Goal: Communication & Community: Answer question/provide support

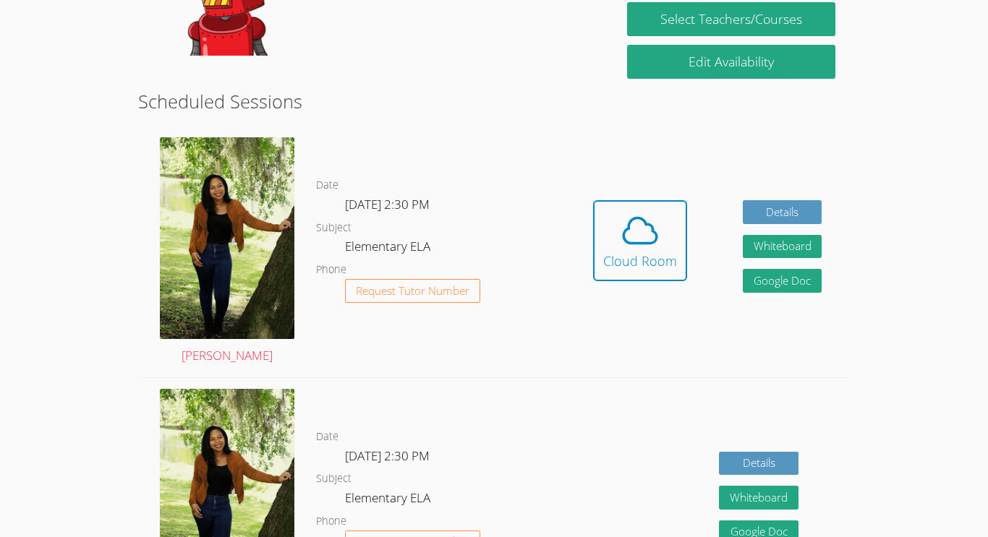
scroll to position [323, 0]
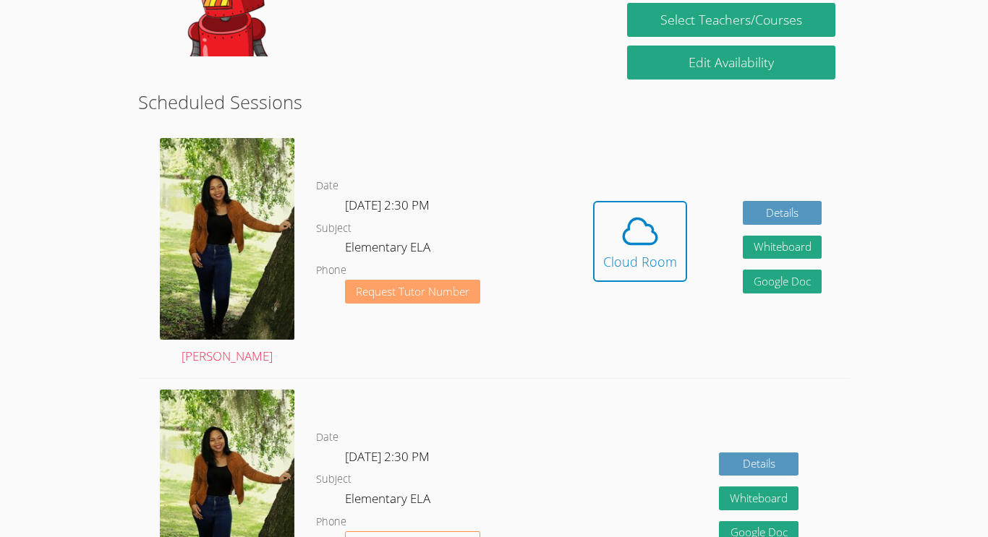
click at [388, 300] on button "Request Tutor Number" at bounding box center [412, 292] width 135 height 24
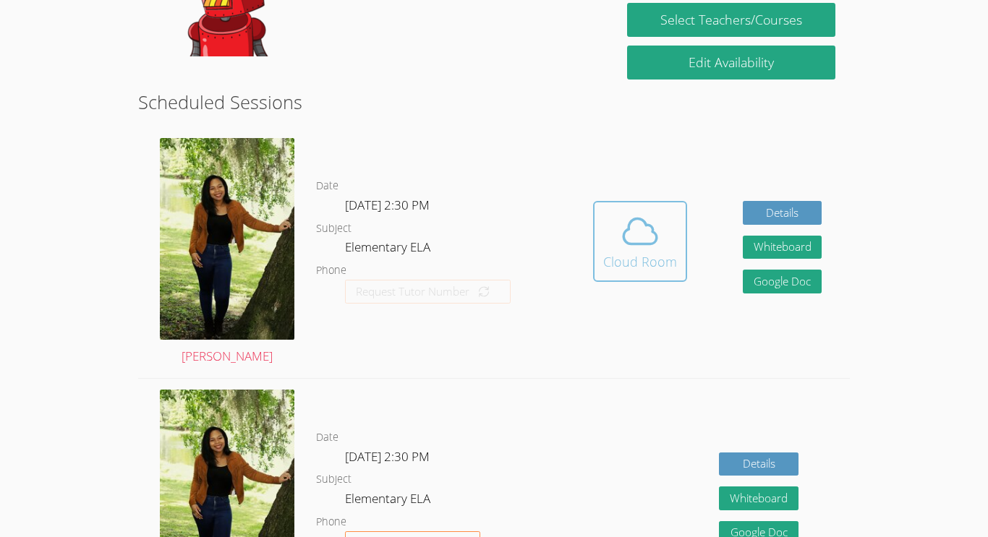
click at [614, 239] on span at bounding box center [640, 231] width 74 height 41
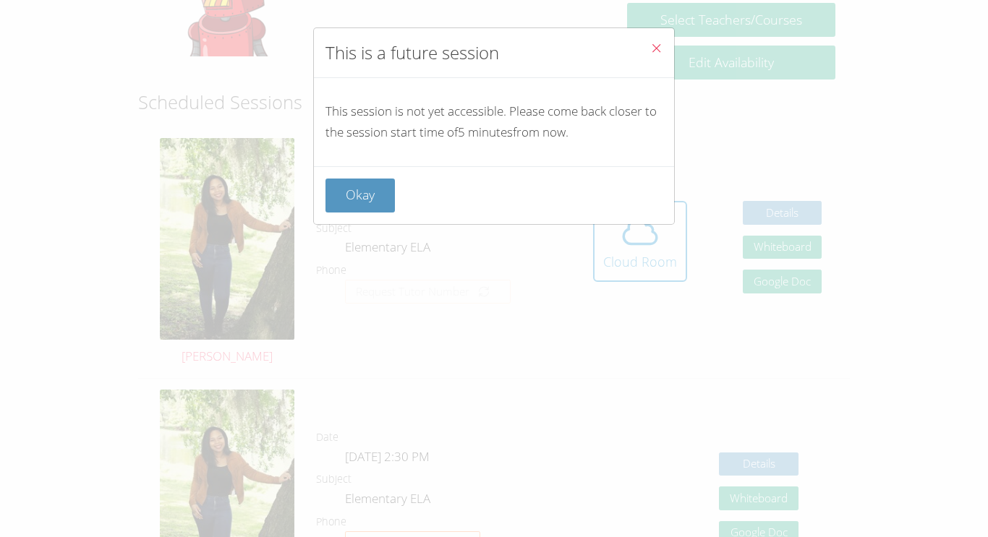
click at [427, 255] on div "This is a future session This session is not yet accessible. Please come back c…" at bounding box center [494, 268] width 988 height 537
click at [363, 200] on button "Okay" at bounding box center [360, 196] width 69 height 34
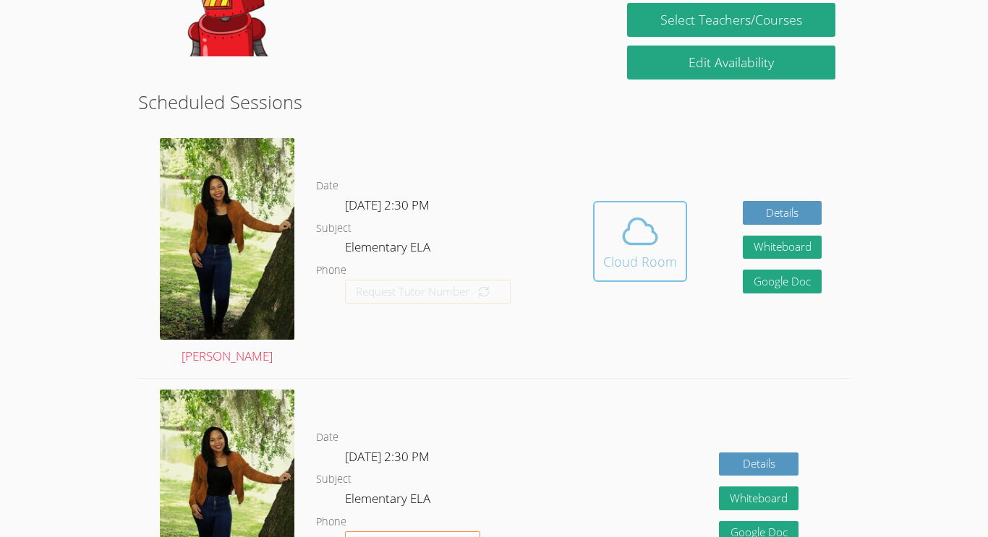
click at [600, 223] on button "Cloud Room" at bounding box center [640, 241] width 94 height 81
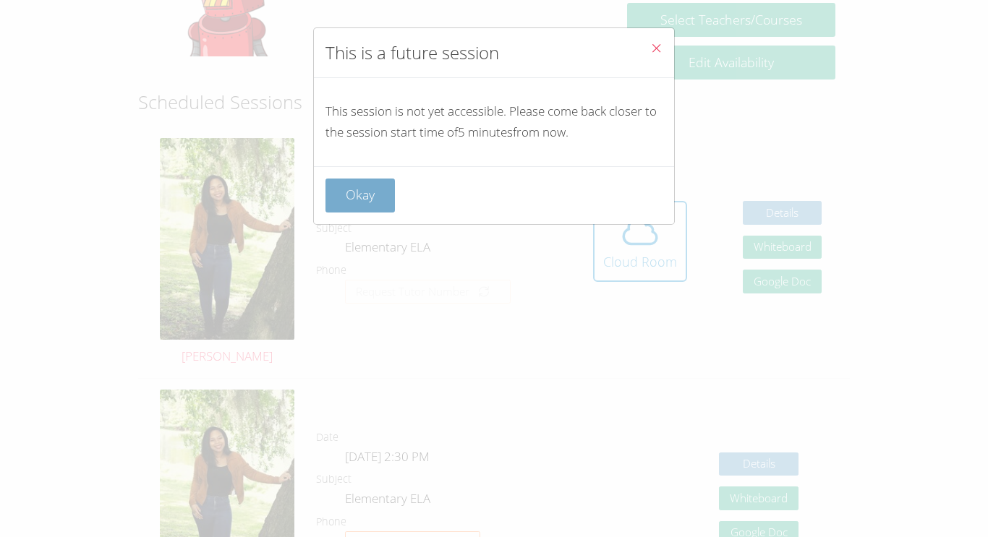
click at [335, 190] on button "Okay" at bounding box center [360, 196] width 69 height 34
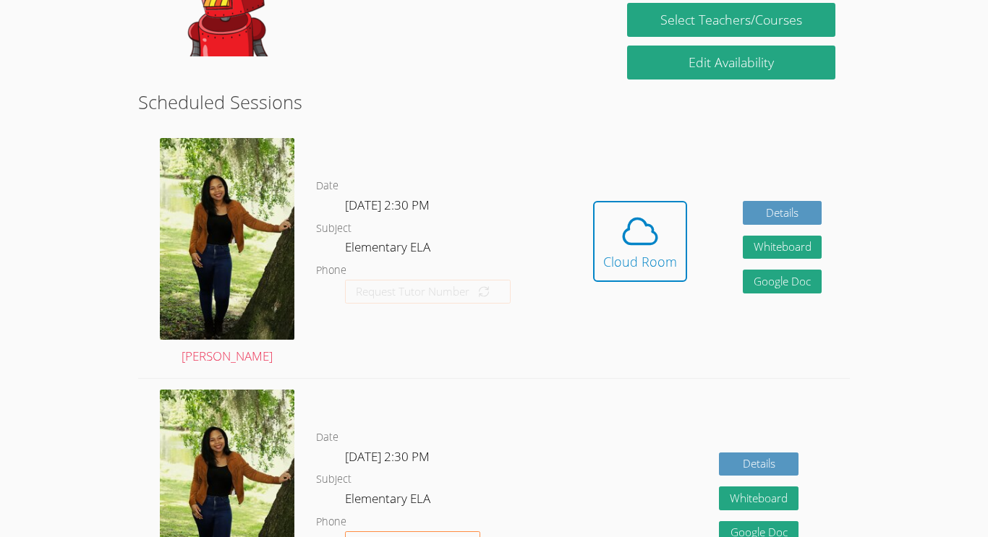
click at [685, 183] on div "Hidden Cloud Room Details Whiteboard Hidden Google Doc" at bounding box center [707, 252] width 284 height 251
click at [648, 223] on icon at bounding box center [640, 231] width 41 height 41
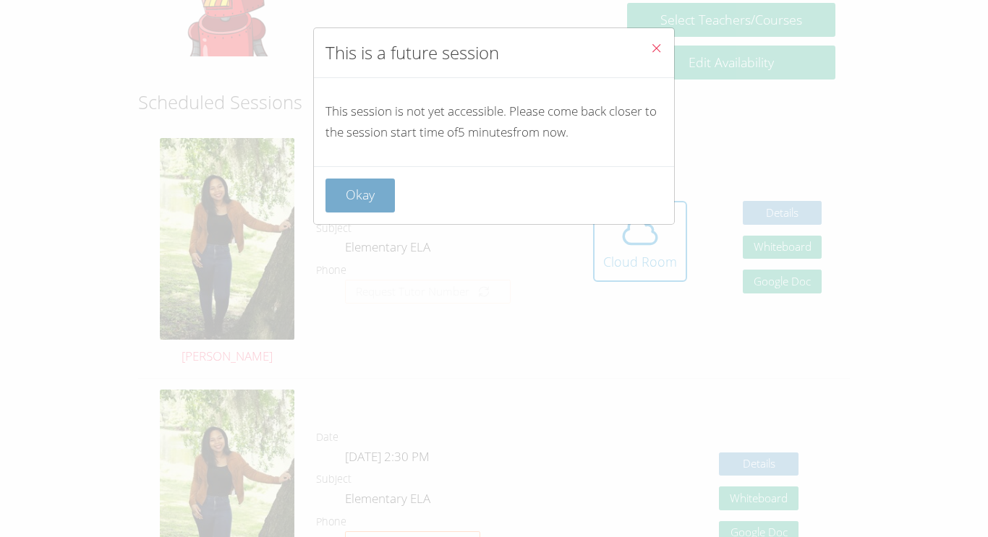
click at [343, 179] on button "Okay" at bounding box center [360, 196] width 69 height 34
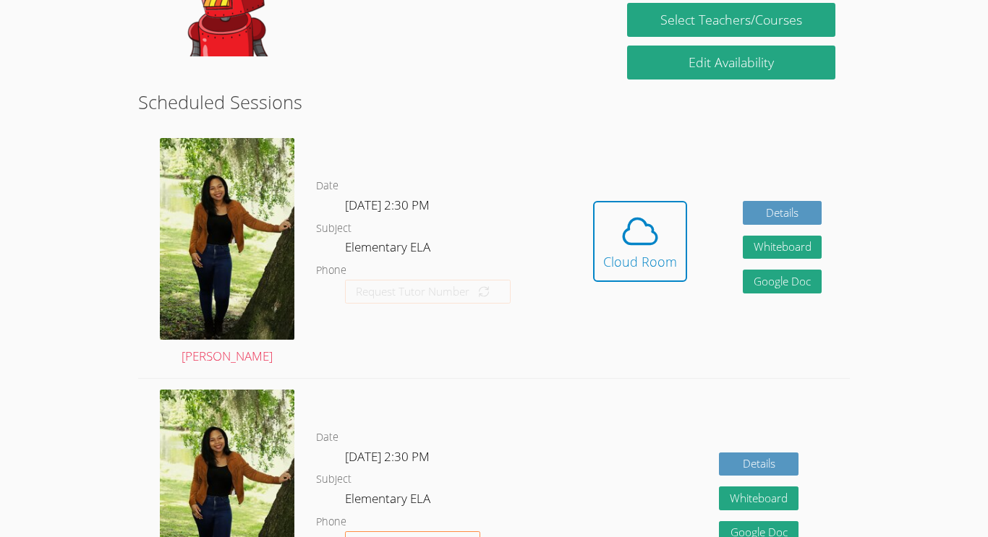
click at [343, 177] on dl "Date [DATE] 2:30 PM Subject Elementary ELA Phone Request Tutor Number" at bounding box center [440, 252] width 249 height 150
click at [627, 231] on icon at bounding box center [640, 231] width 41 height 41
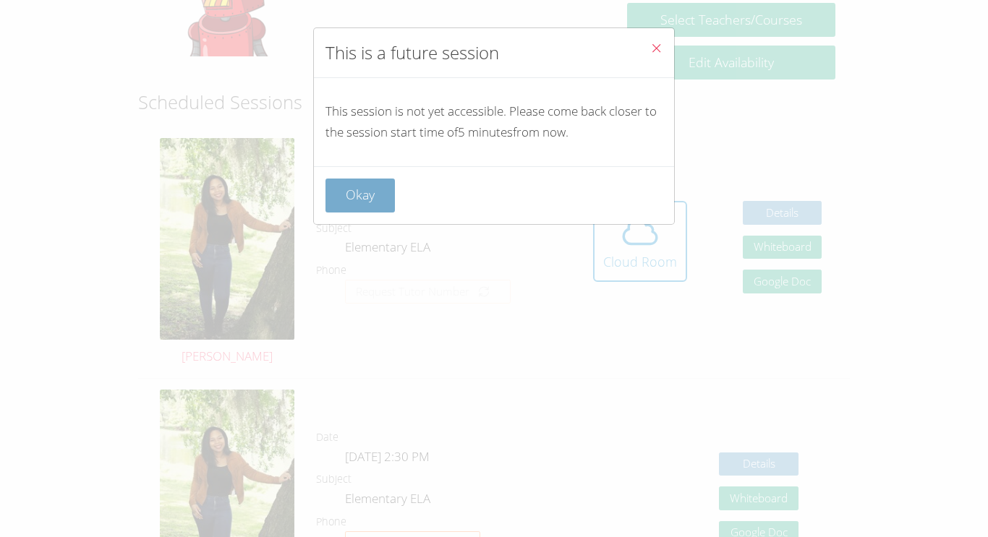
click at [341, 184] on button "Okay" at bounding box center [360, 196] width 69 height 34
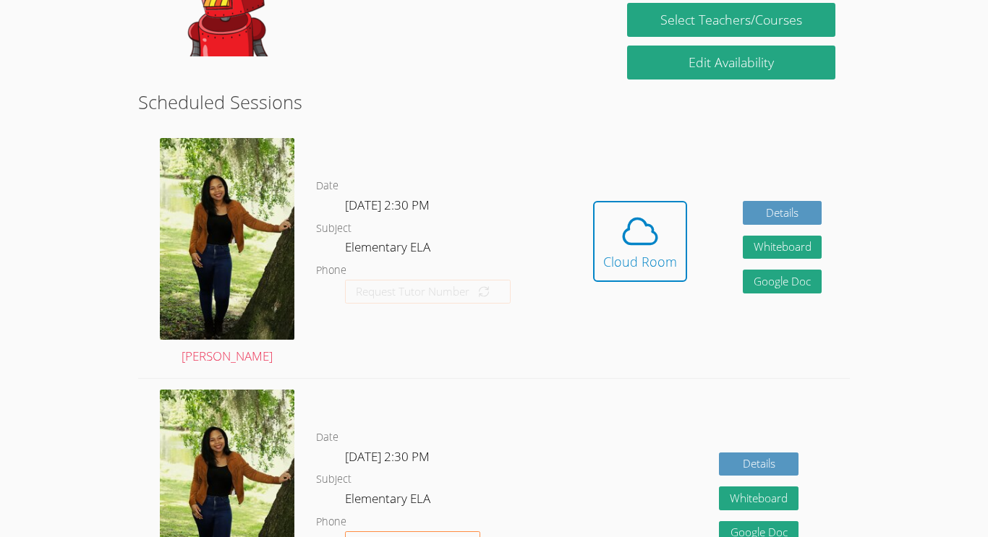
click at [403, 168] on div "Date [DATE] 2:30 PM Subject Elementary ELA Phone Request Tutor Number" at bounding box center [440, 252] width 249 height 251
click at [506, 167] on div "Date Wed Oct 15, 2:30 PM Subject Elementary ELA Phone Request Tutor Number" at bounding box center [440, 252] width 249 height 251
click at [597, 216] on button "Cloud Room" at bounding box center [640, 241] width 94 height 81
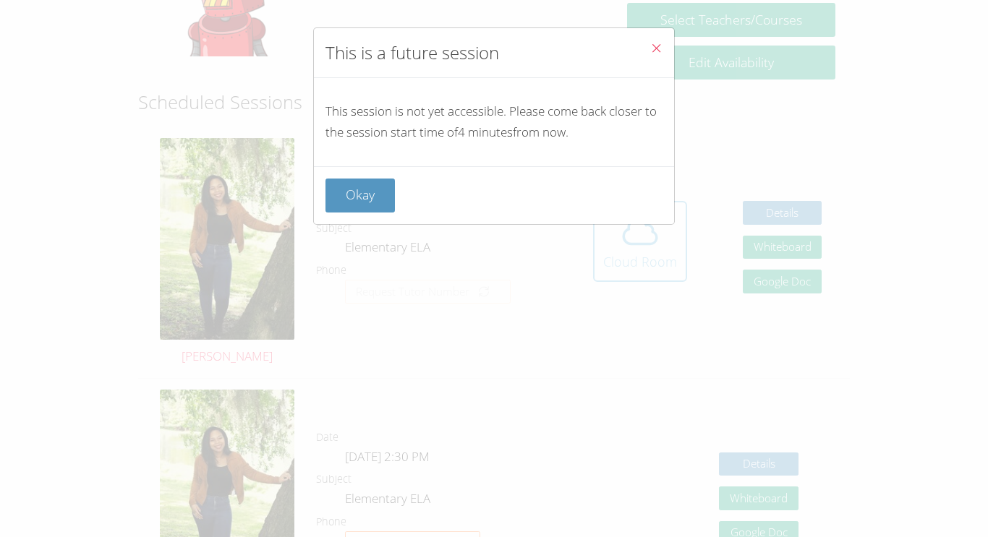
click at [597, 216] on div "Okay" at bounding box center [494, 195] width 360 height 58
click at [602, 214] on div "Okay" at bounding box center [494, 195] width 360 height 58
click at [777, 156] on div "This is a future session This session is not yet accessible. Please come back c…" at bounding box center [494, 268] width 988 height 537
click at [780, 206] on div "This is a future session This session is not yet accessible. Please come back c…" at bounding box center [494, 268] width 988 height 537
click at [659, 52] on icon "Close" at bounding box center [656, 48] width 12 height 12
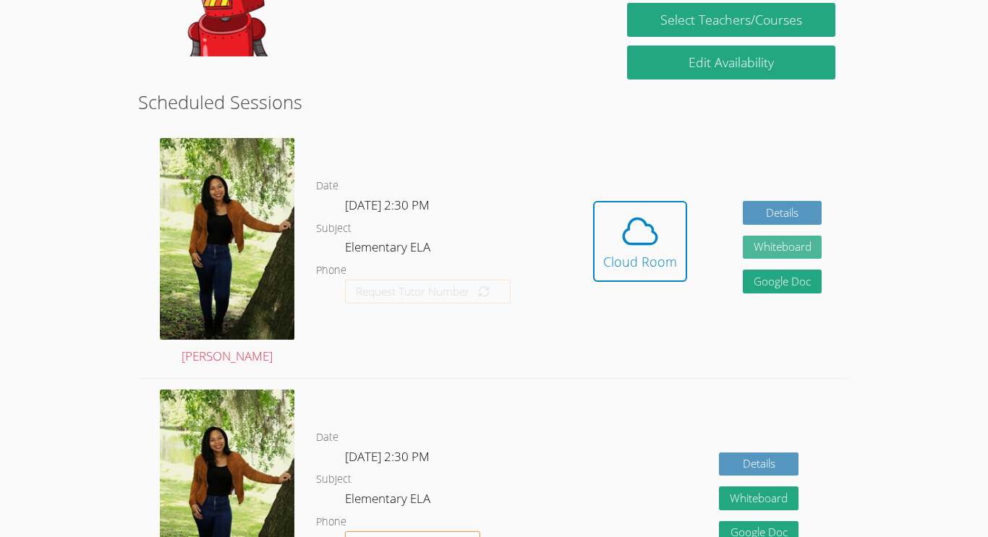
click at [794, 247] on button "Whiteboard" at bounding box center [783, 248] width 80 height 24
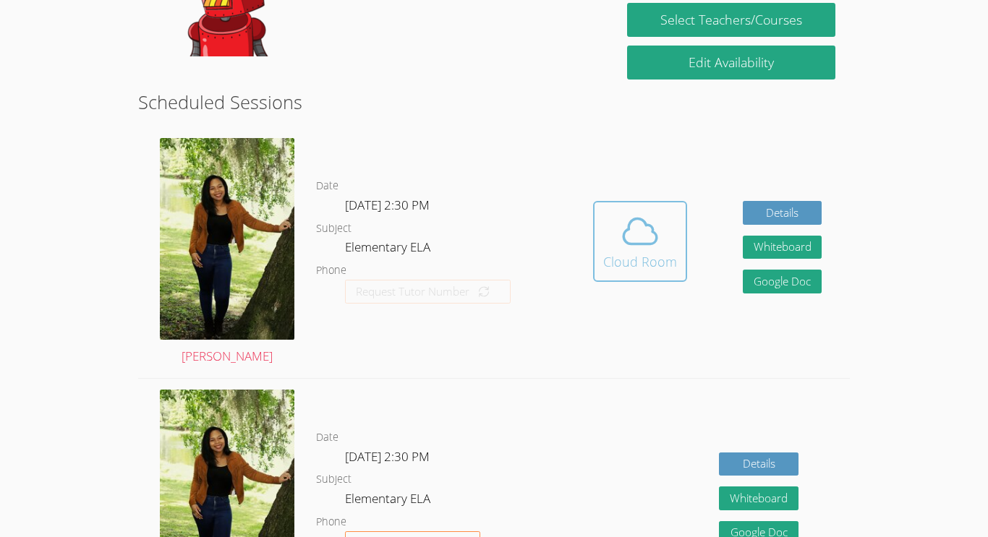
click at [648, 240] on icon at bounding box center [640, 231] width 41 height 41
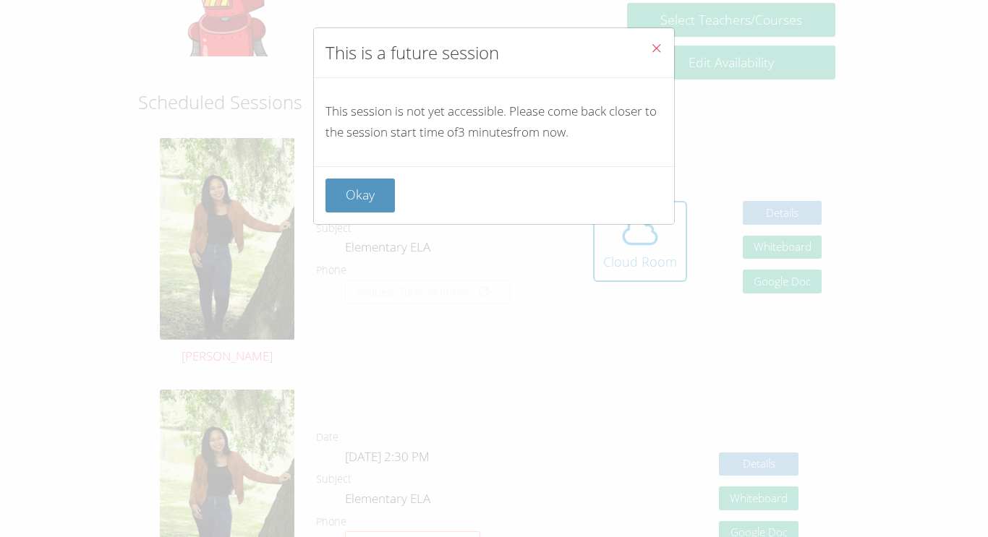
click at [647, 41] on button "Close" at bounding box center [656, 50] width 35 height 44
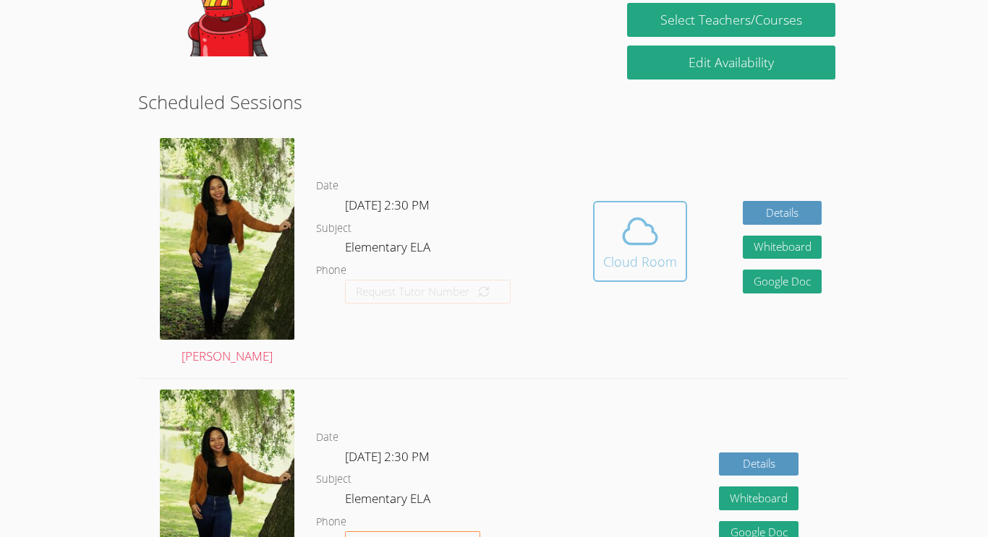
click at [656, 223] on icon at bounding box center [640, 231] width 41 height 41
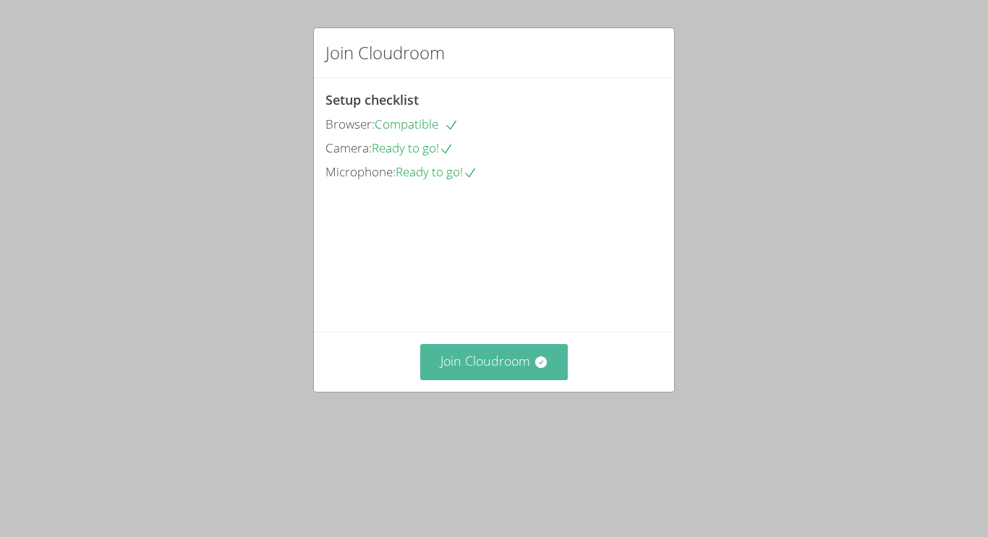
click at [482, 380] on button "Join Cloudroom" at bounding box center [494, 361] width 148 height 35
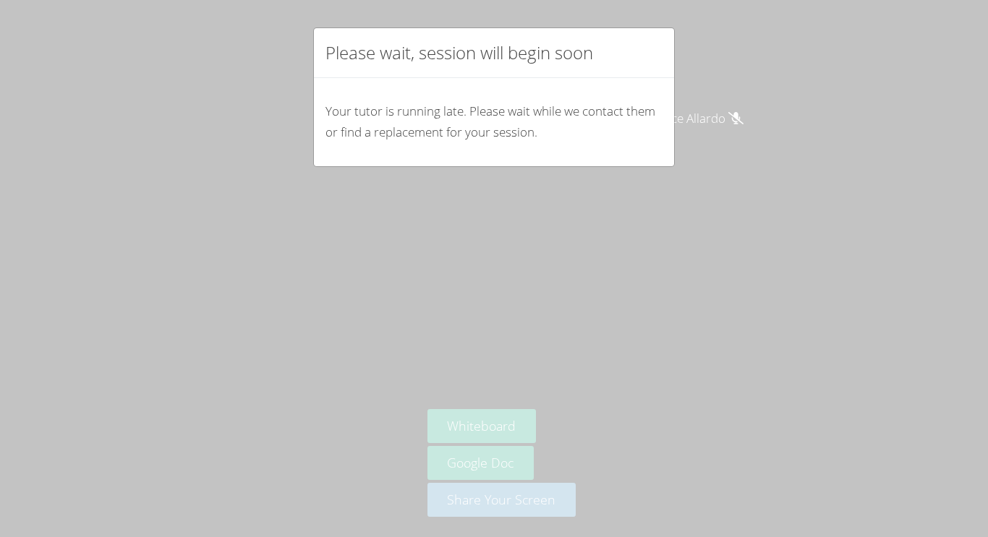
click at [535, 208] on div "Please wait, session will begin soon Your tutor is running late. Please wait wh…" at bounding box center [494, 268] width 988 height 537
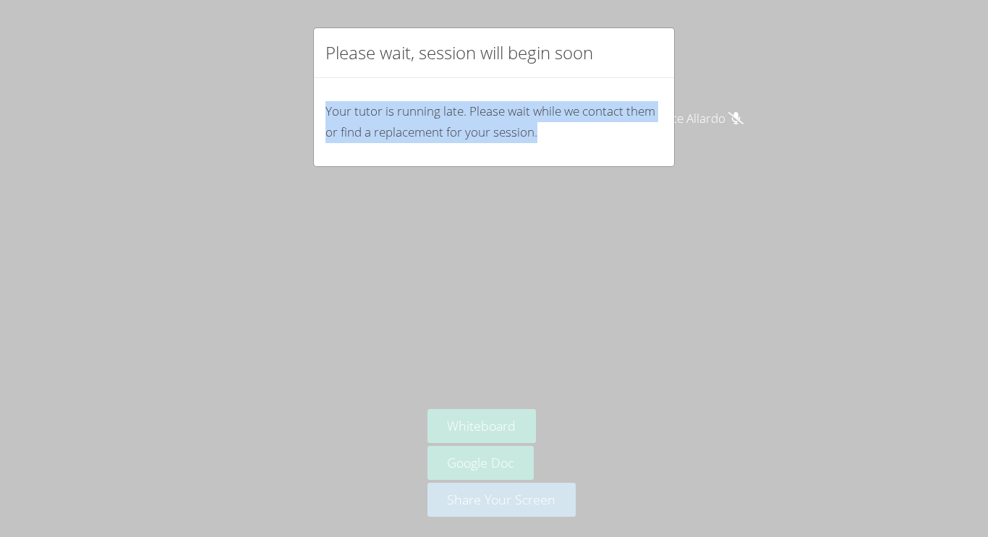
click at [535, 208] on div "Please wait, session will begin soon Your tutor is running late. Please wait wh…" at bounding box center [494, 268] width 988 height 537
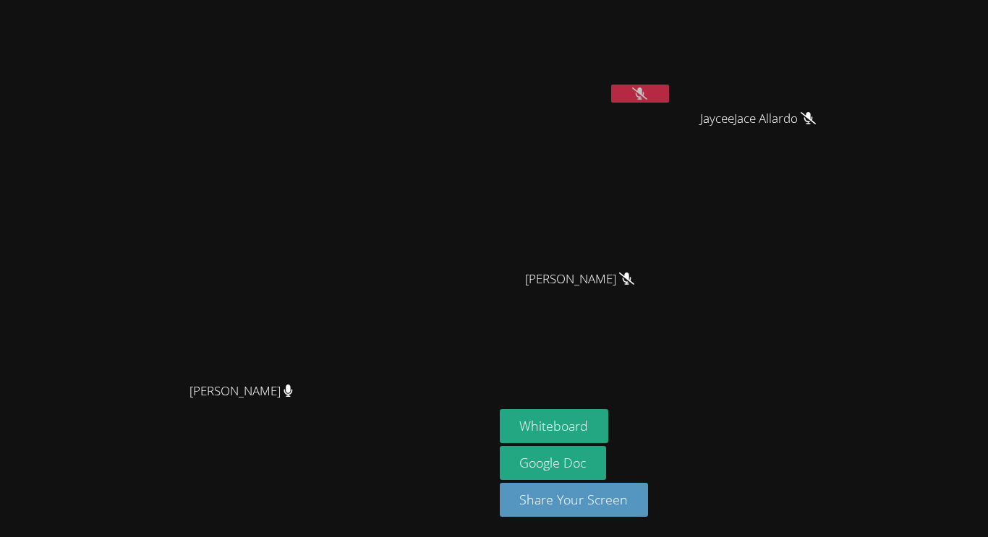
click at [647, 90] on icon at bounding box center [639, 94] width 15 height 12
click at [645, 90] on icon at bounding box center [640, 94] width 9 height 12
click at [647, 98] on icon at bounding box center [639, 94] width 15 height 12
click at [669, 98] on button at bounding box center [640, 94] width 58 height 18
click at [669, 102] on button at bounding box center [640, 94] width 58 height 18
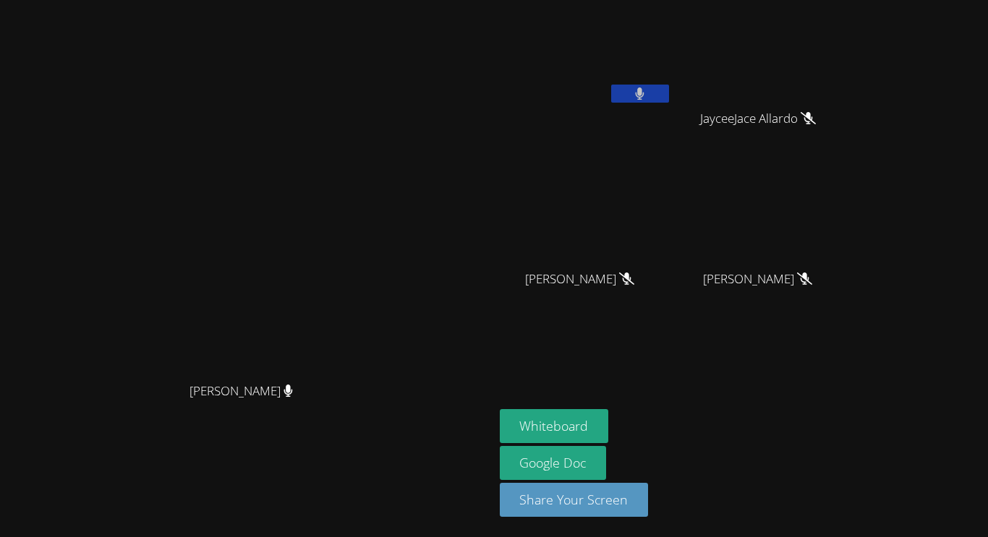
click at [669, 99] on button at bounding box center [640, 94] width 58 height 18
click at [669, 105] on div at bounding box center [640, 96] width 58 height 22
click at [669, 98] on button at bounding box center [640, 94] width 58 height 18
click at [672, 79] on video at bounding box center [586, 54] width 172 height 97
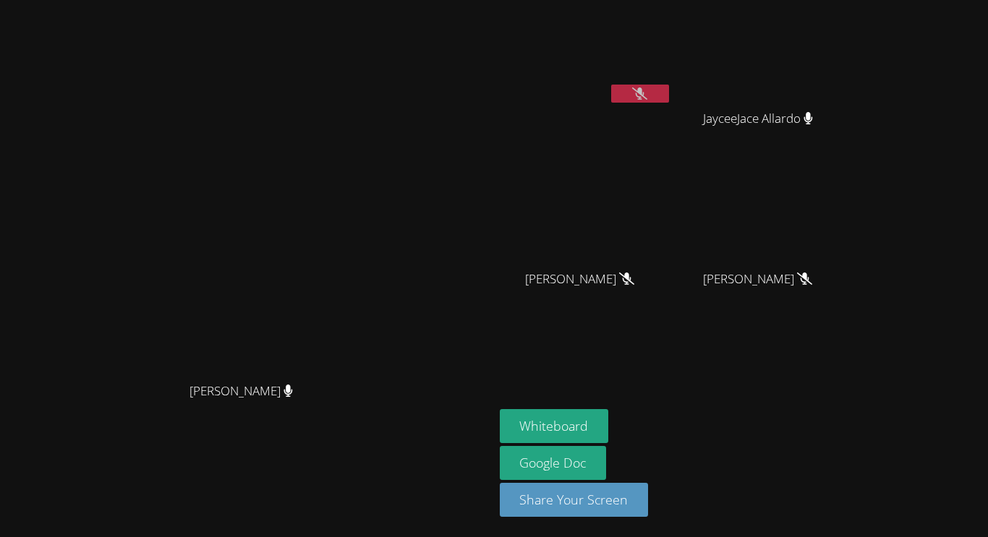
click at [672, 83] on video at bounding box center [586, 54] width 172 height 97
click at [647, 89] on icon at bounding box center [639, 94] width 15 height 12
click at [669, 89] on button at bounding box center [640, 94] width 58 height 18
click at [647, 92] on icon at bounding box center [639, 94] width 15 height 12
click at [645, 92] on icon at bounding box center [640, 94] width 9 height 12
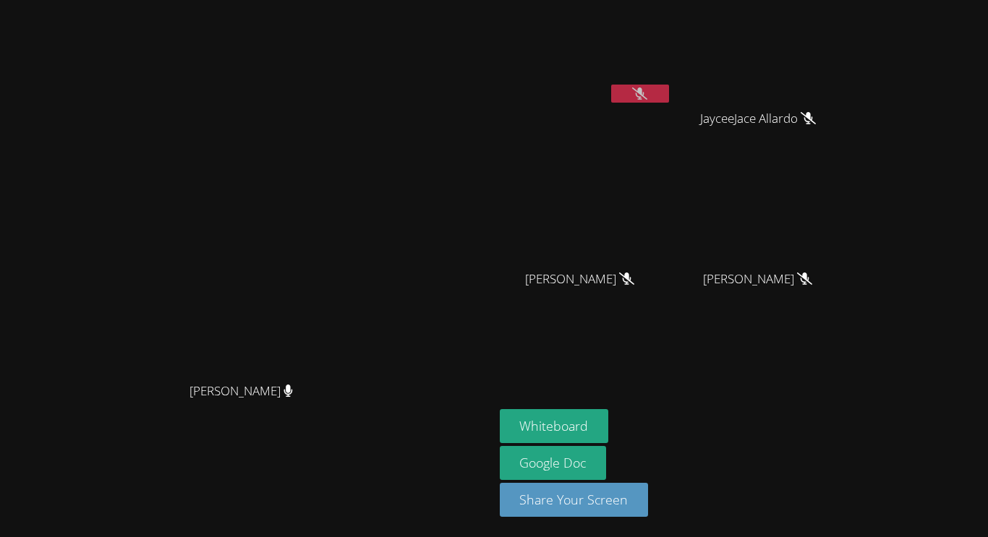
click at [669, 101] on button at bounding box center [640, 94] width 58 height 18
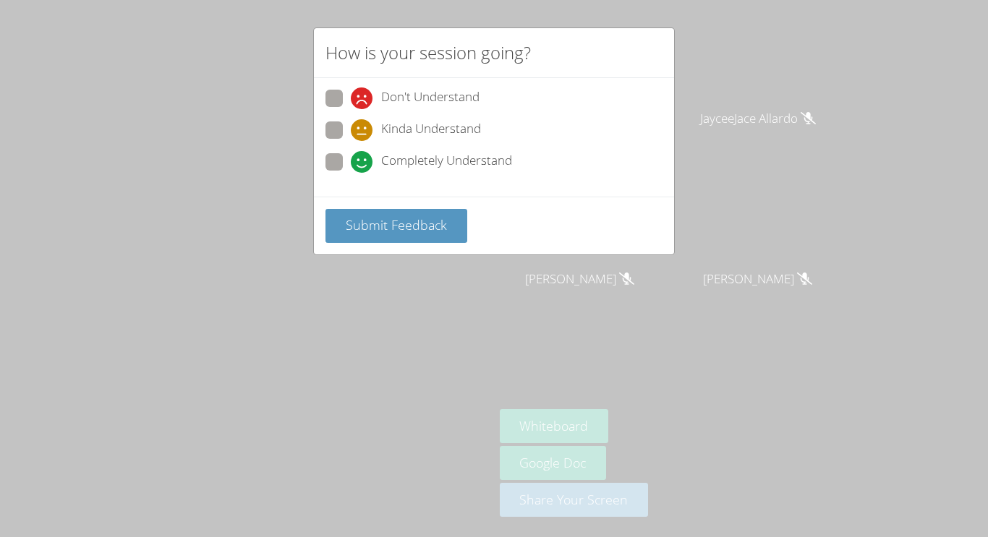
click at [396, 153] on span "Completely Understand" at bounding box center [446, 162] width 131 height 22
click at [363, 153] on input "Completely Understand" at bounding box center [357, 159] width 12 height 12
radio input "true"
click at [391, 231] on span "Submit Feedback" at bounding box center [396, 224] width 101 height 17
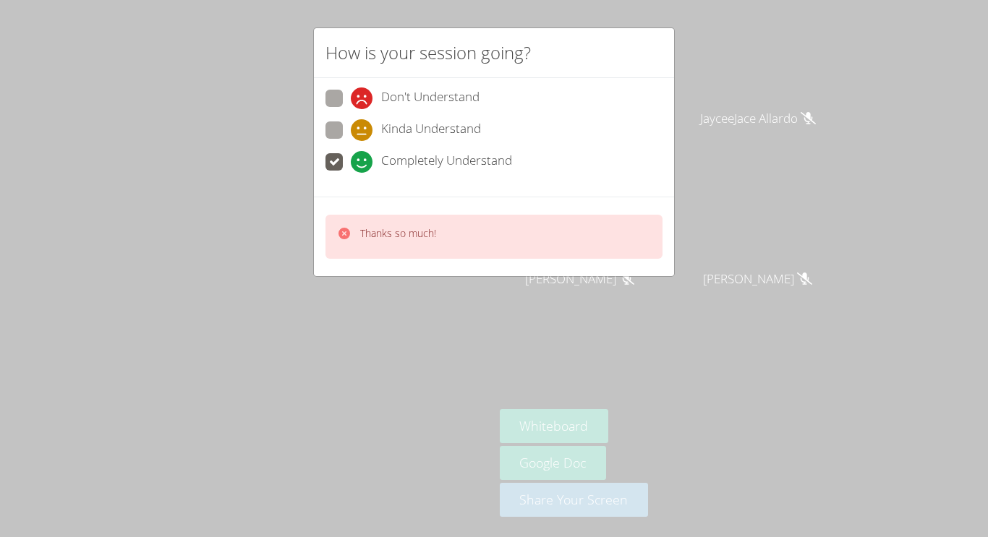
click at [414, 326] on div "How is your session going? Don't Understand Kinda Understand Completely Underst…" at bounding box center [494, 268] width 988 height 537
